Goal: Task Accomplishment & Management: Manage account settings

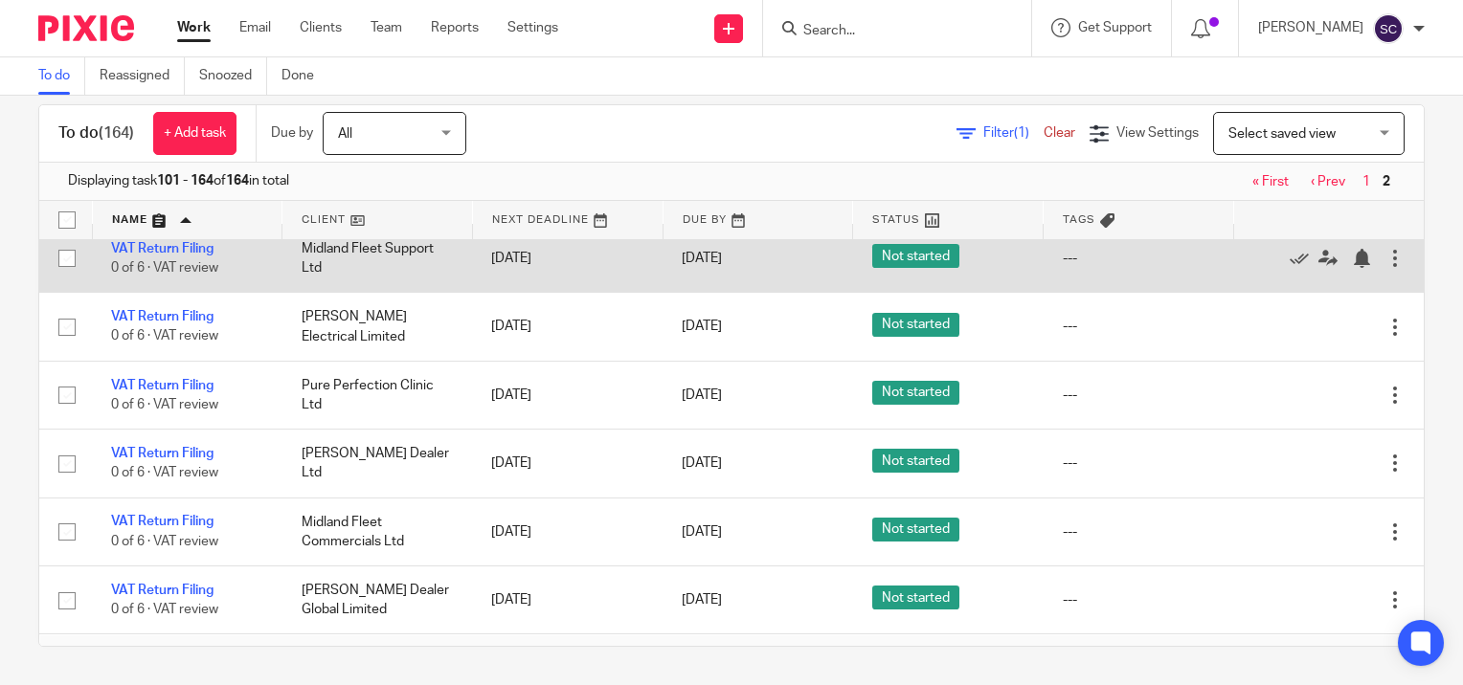
scroll to position [4859, 0]
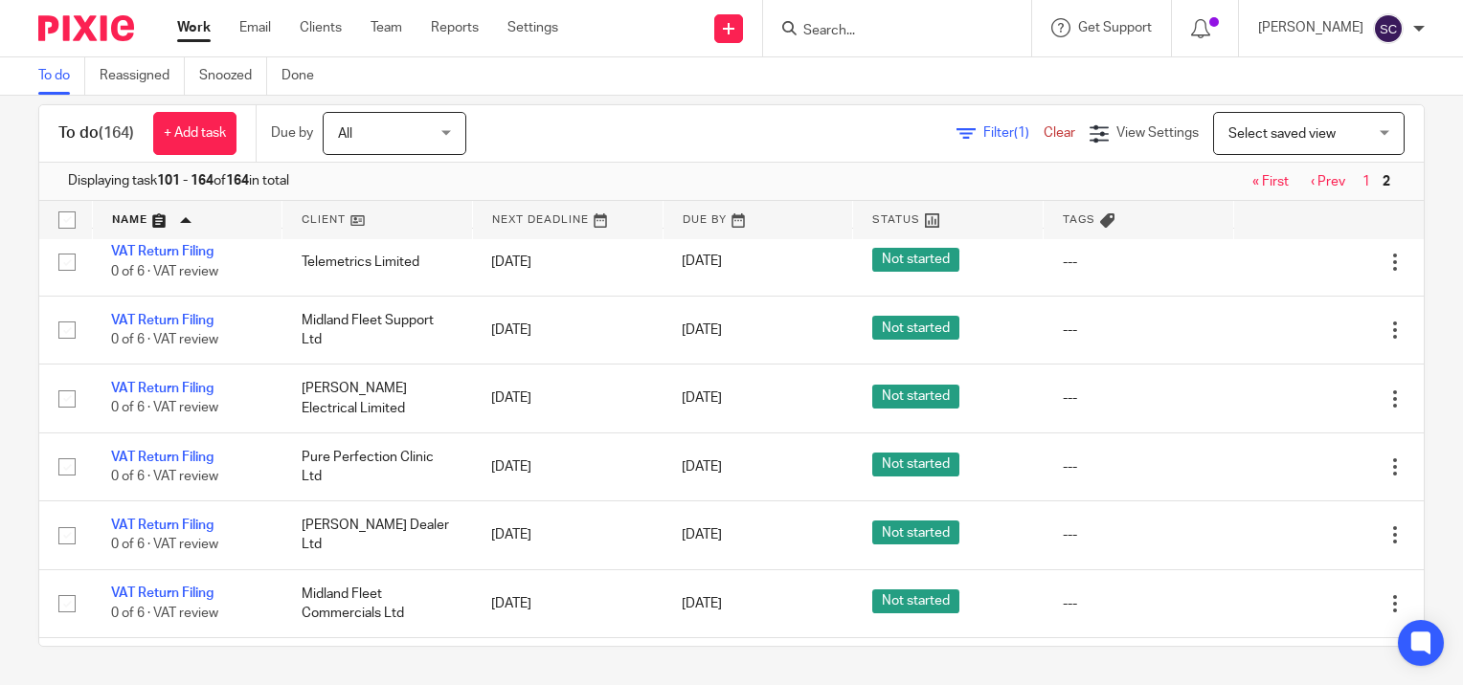
click at [1311, 181] on link "‹ Prev" at bounding box center [1328, 181] width 34 height 13
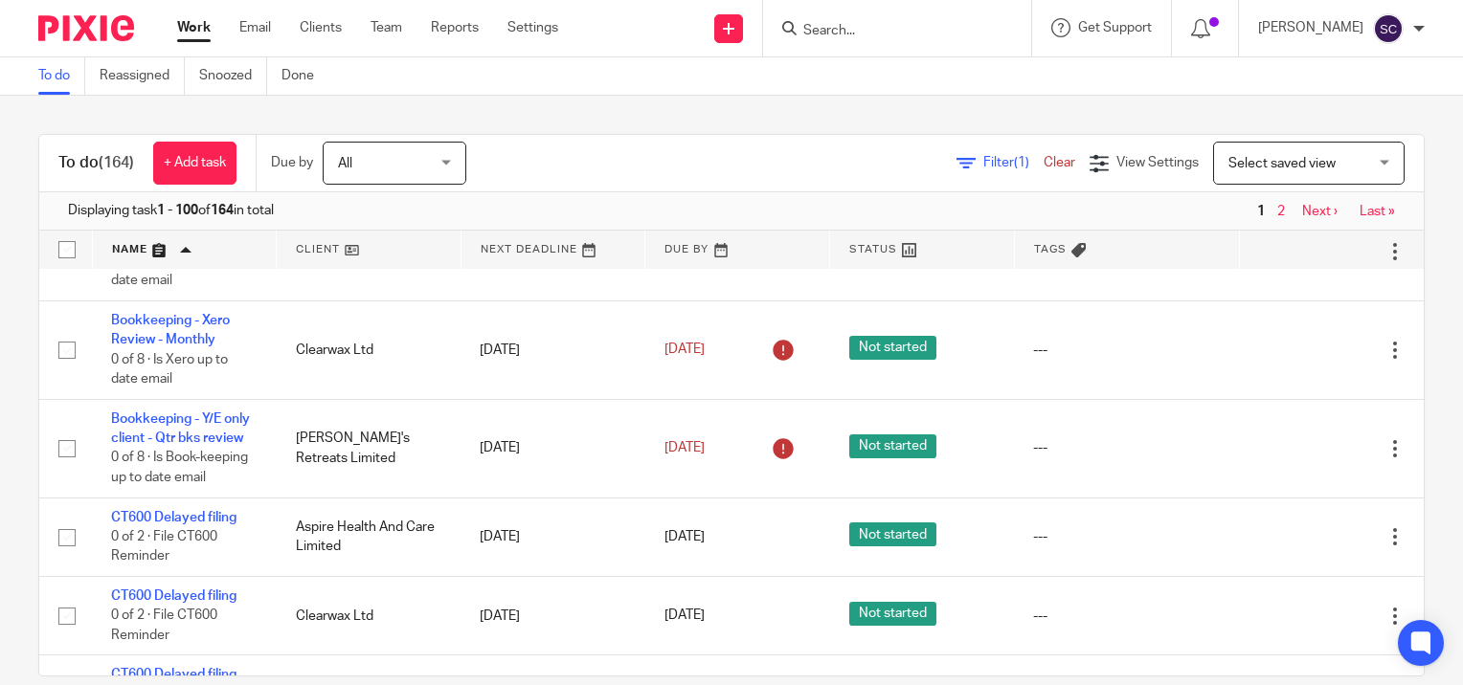
scroll to position [5257, 0]
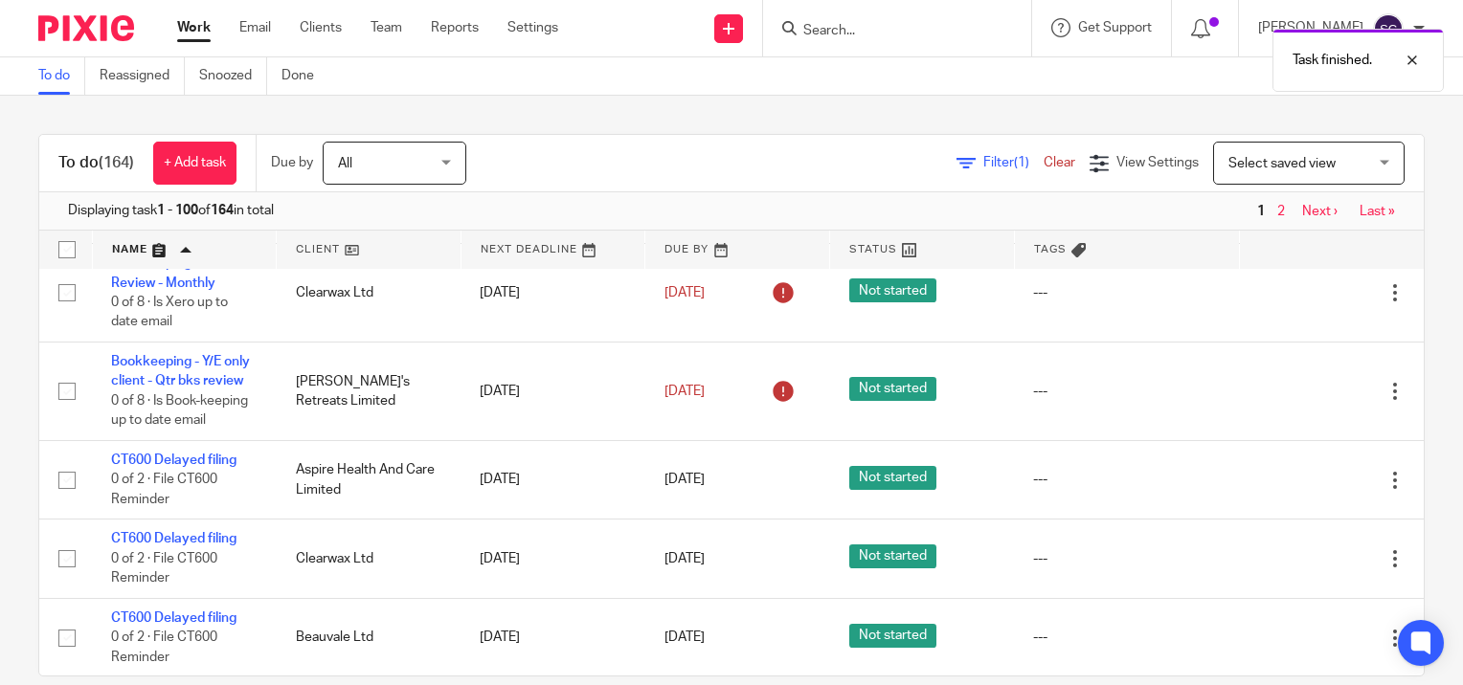
scroll to position [5160, 0]
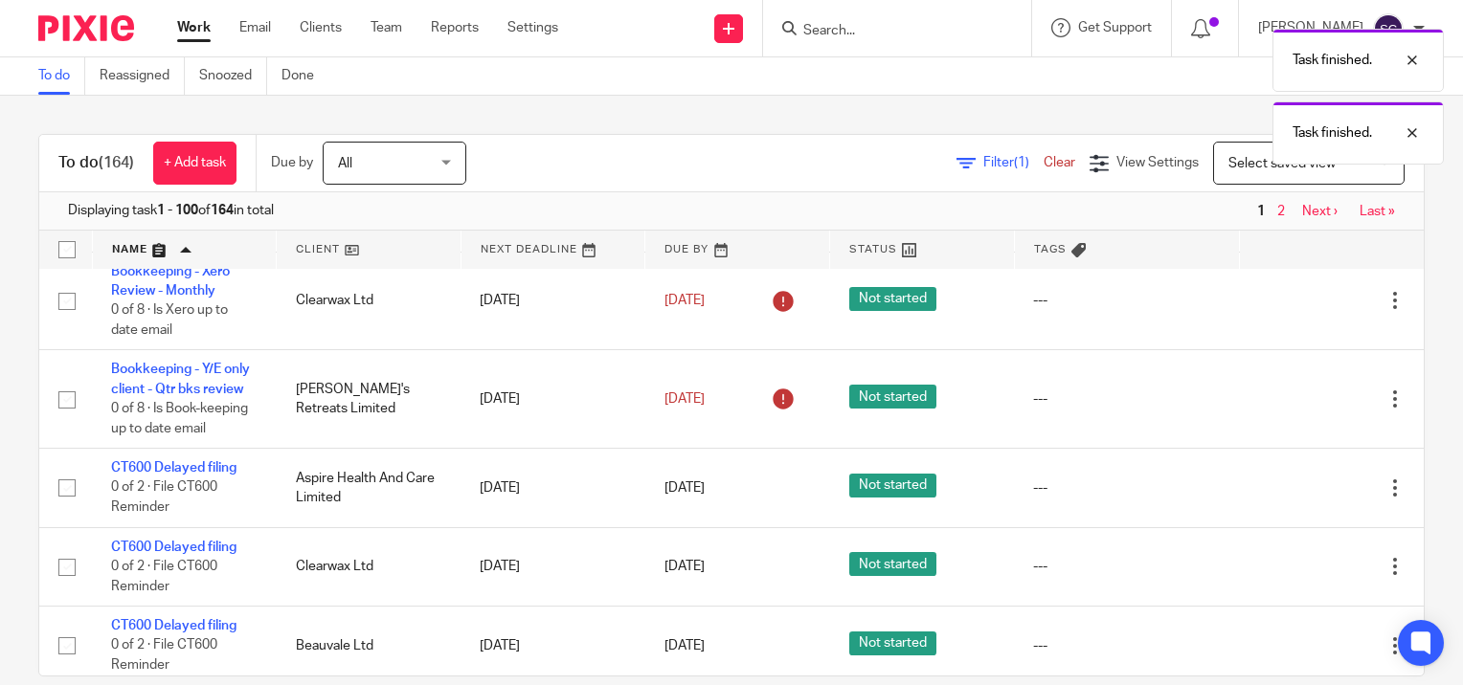
scroll to position [5026, 0]
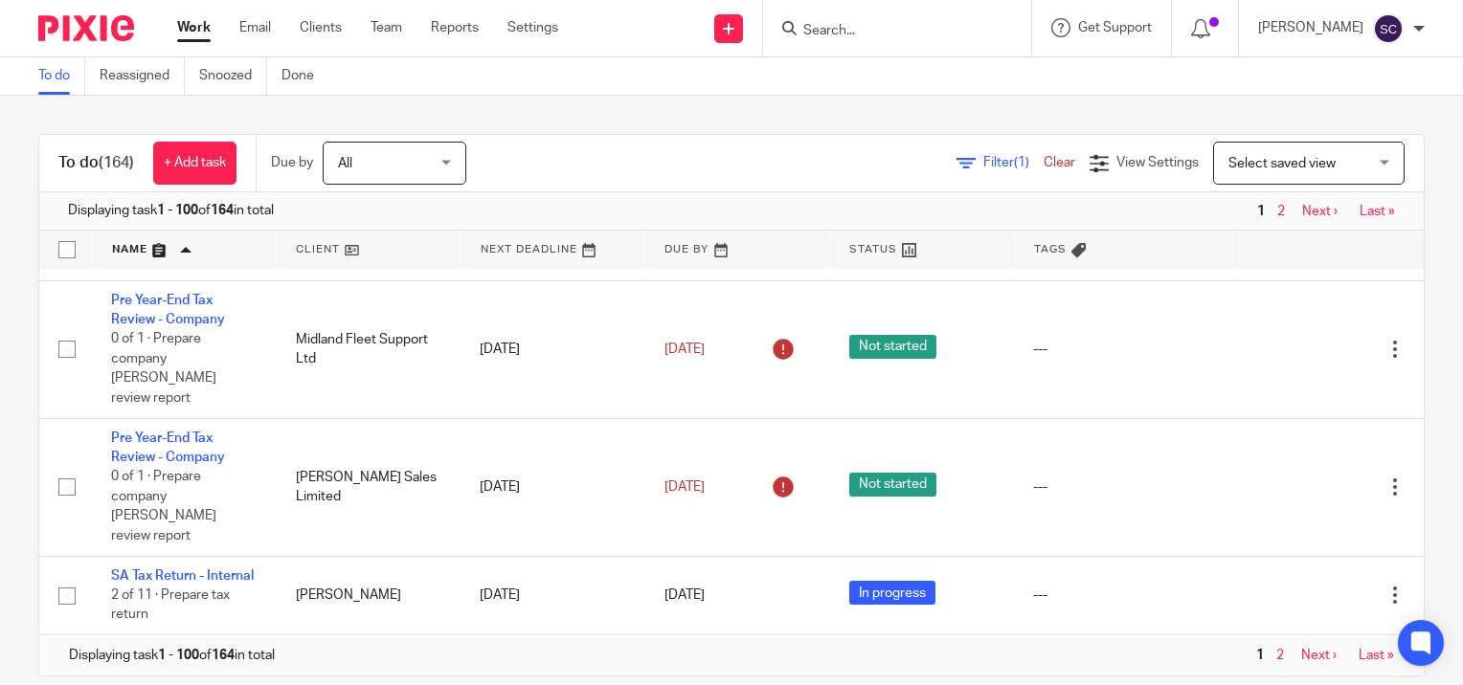
scroll to position [9518, 0]
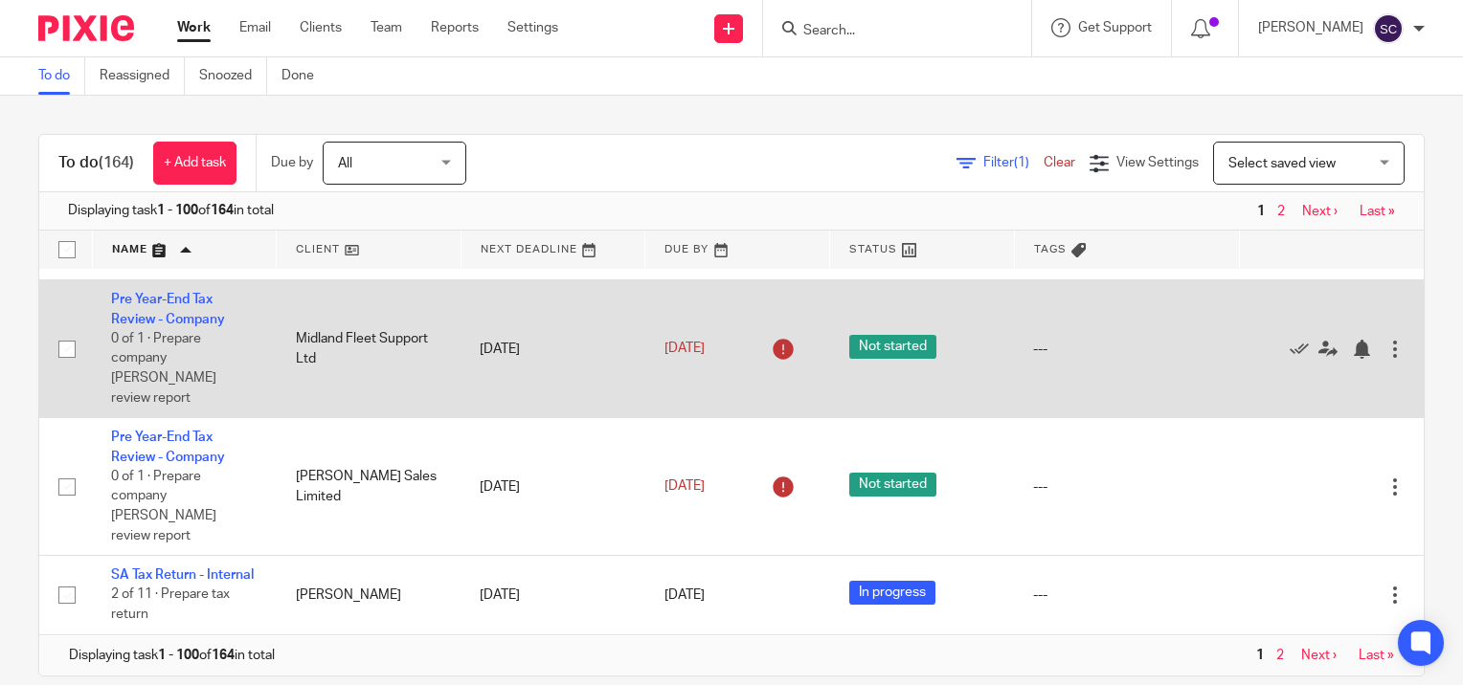
scroll to position [9294, 0]
